Goal: Transaction & Acquisition: Purchase product/service

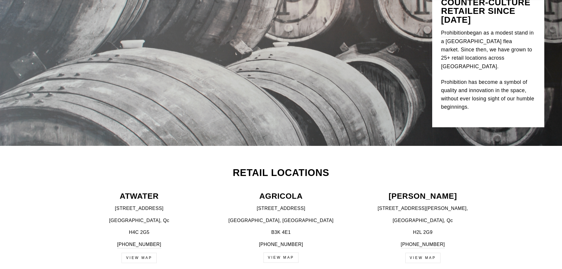
scroll to position [89, 0]
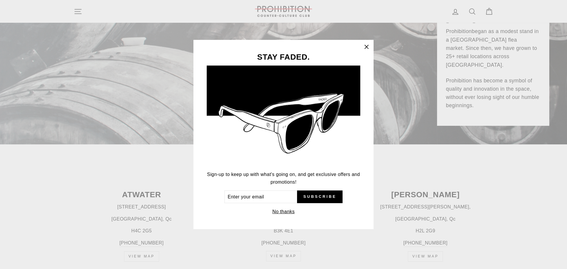
click at [367, 45] on icon "button" at bounding box center [366, 47] width 8 height 8
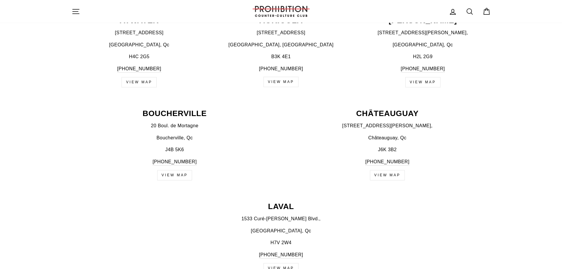
scroll to position [325, 0]
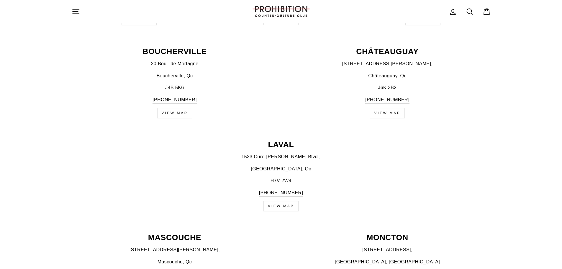
click at [282, 209] on link "View map" at bounding box center [281, 206] width 35 height 10
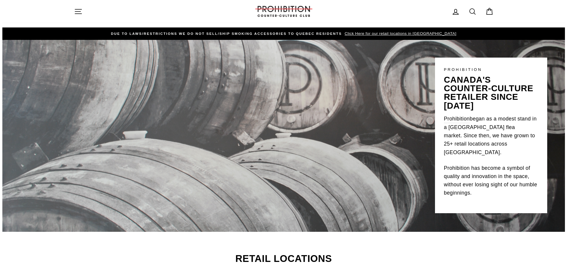
scroll to position [0, 0]
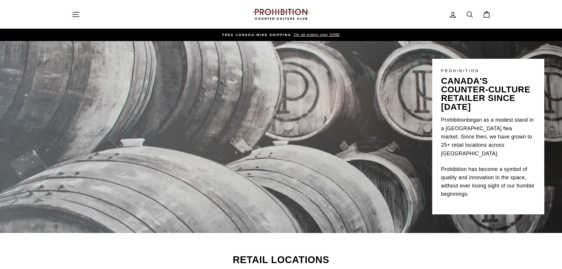
click at [75, 12] on icon "button" at bounding box center [76, 14] width 8 height 8
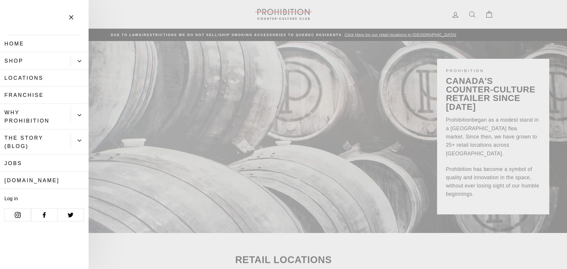
click at [78, 62] on icon "Primary" at bounding box center [80, 61] width 4 height 4
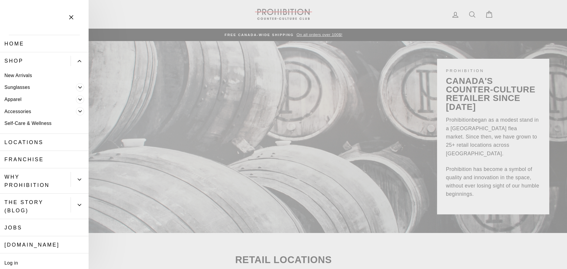
click at [79, 112] on icon "Primary" at bounding box center [80, 111] width 3 height 1
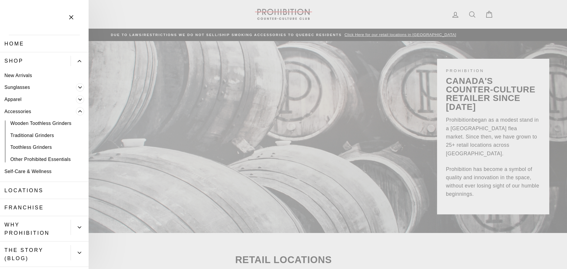
click at [78, 99] on icon "Primary" at bounding box center [80, 100] width 4 height 4
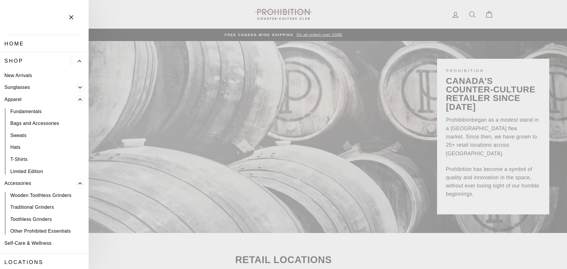
click at [78, 99] on span "Primary" at bounding box center [80, 99] width 8 height 8
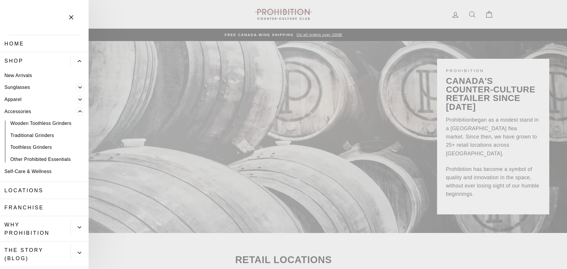
click at [47, 161] on link "Other Prohibited Essentials" at bounding box center [44, 159] width 89 height 12
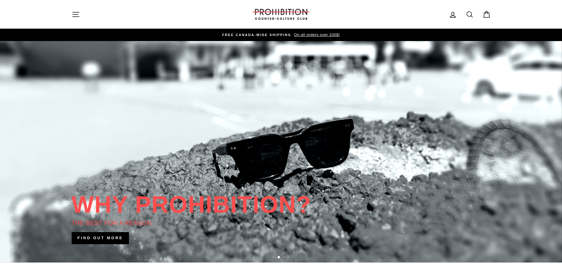
click at [78, 14] on icon "button" at bounding box center [76, 14] width 8 height 8
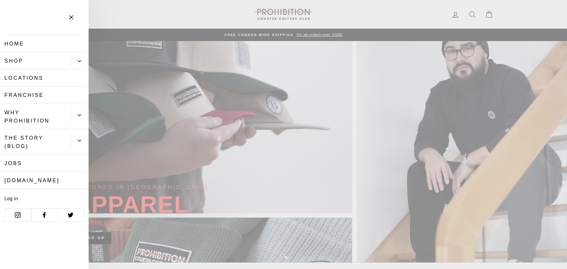
click at [83, 63] on button "Primary" at bounding box center [80, 61] width 18 height 10
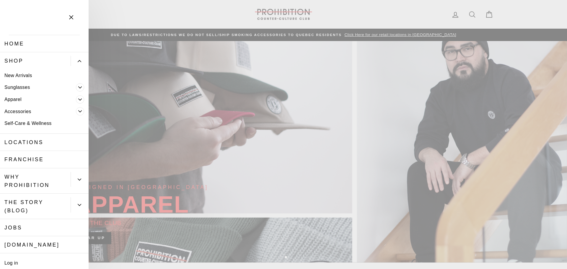
click at [46, 109] on link "Accessories" at bounding box center [38, 111] width 76 height 12
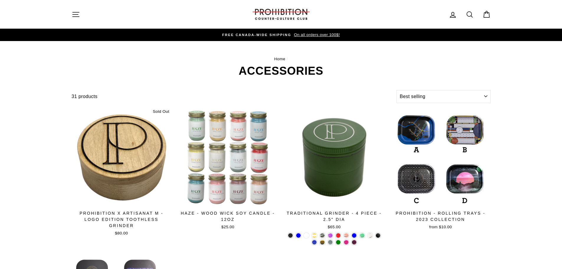
select select "best-selling"
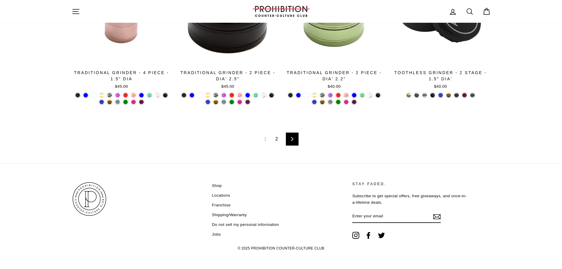
scroll to position [994, 0]
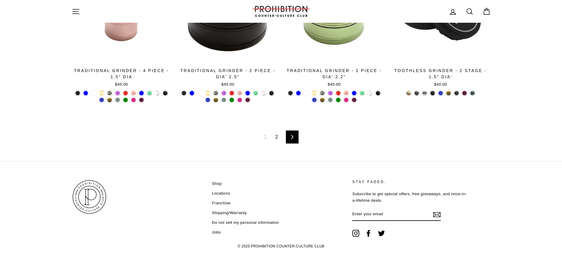
click at [276, 139] on link "2" at bounding box center [277, 136] width 10 height 9
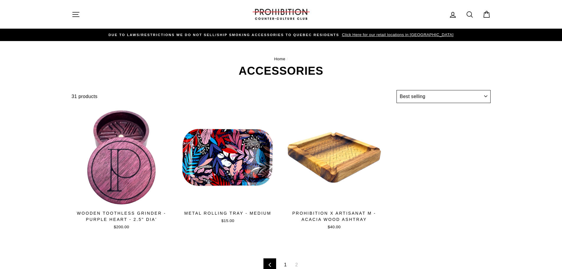
click at [486, 97] on select "Sort Featured Best selling Alphabetically, A-Z Alphabetically, Z-A Price, low t…" at bounding box center [444, 96] width 94 height 13
select select "manual"
click at [397, 90] on select "Sort Featured Best selling Alphabetically, A-Z Alphabetically, Z-A Price, low t…" at bounding box center [444, 96] width 94 height 13
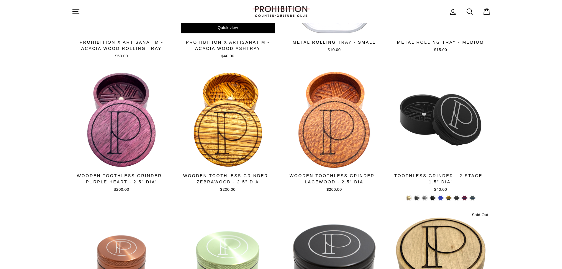
scroll to position [177, 0]
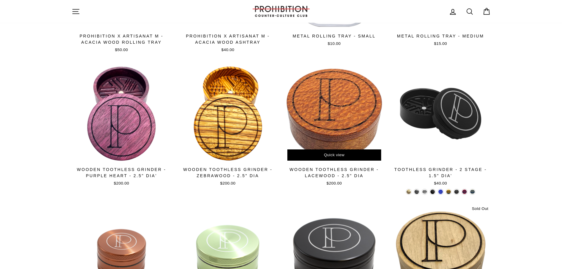
click at [330, 120] on div at bounding box center [334, 113] width 101 height 101
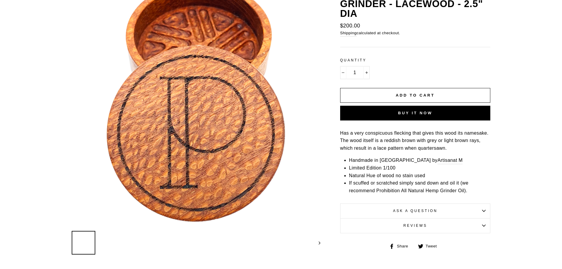
scroll to position [89, 0]
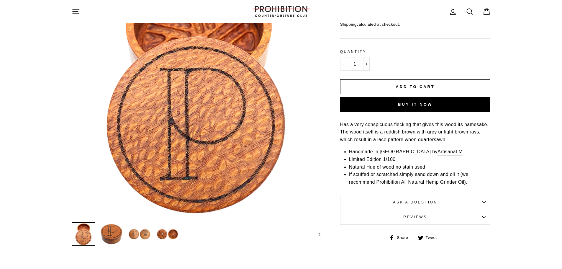
click at [322, 235] on div "Home / ACCESSORIES / WOODEN TOOTHLESS GRINDER - LACEWOOD - 2.5" DIA Regular pri…" at bounding box center [406, 105] width 170 height 272
click at [137, 232] on img at bounding box center [139, 234] width 22 height 22
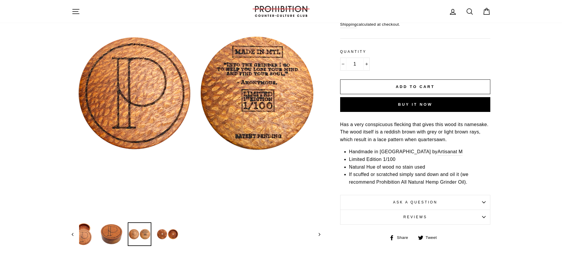
click at [180, 234] on div at bounding box center [570, 234] width 996 height 24
click at [171, 238] on img at bounding box center [167, 234] width 22 height 22
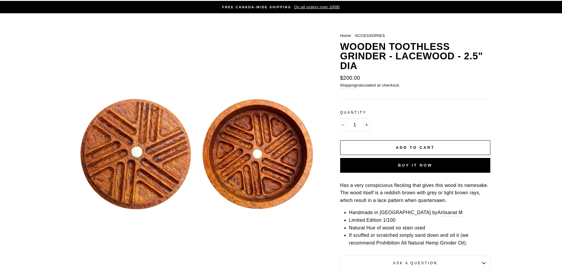
scroll to position [0, 0]
